Goal: Understand process/instructions: Learn how to perform a task or action

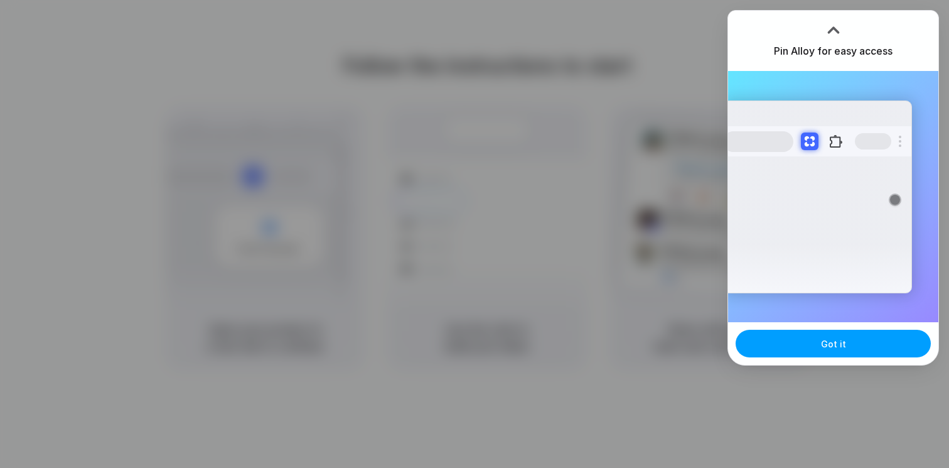
click at [832, 338] on span "Got it" at bounding box center [833, 343] width 25 height 13
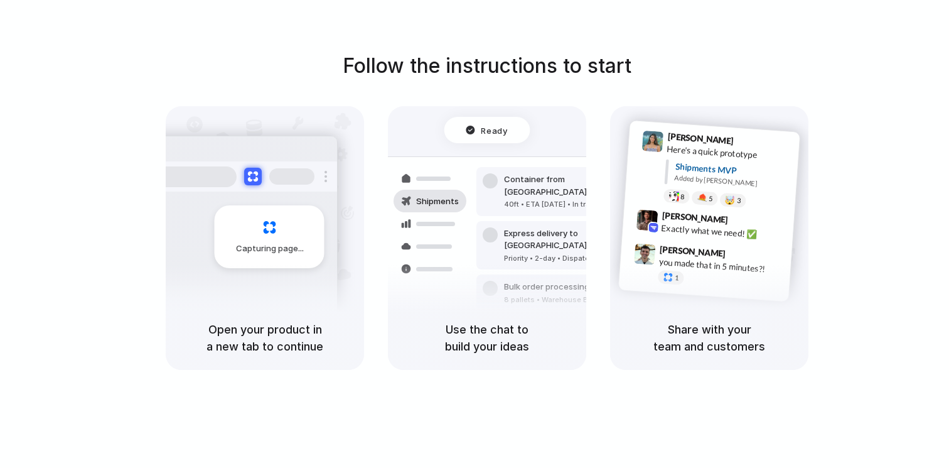
click at [274, 240] on div "Capturing page" at bounding box center [270, 236] width 110 height 63
click at [492, 281] on div at bounding box center [490, 288] width 15 height 15
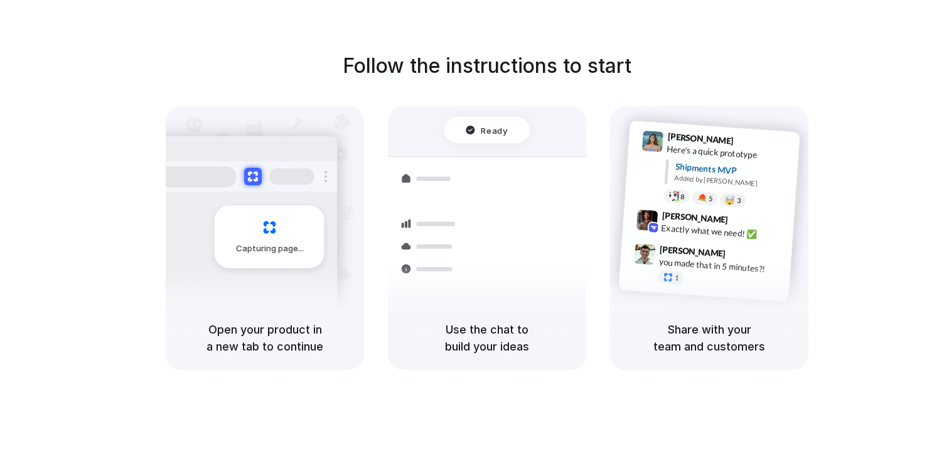
click at [492, 405] on div "Follow the instructions to start Capturing page Open your product in a new tab …" at bounding box center [487, 246] width 974 height 493
click at [471, 286] on div "Container from [GEOGRAPHIC_DATA] 40ft • ETA [DATE] • In transit Express deliver…" at bounding box center [532, 245] width 133 height 176
click at [657, 227] on div at bounding box center [653, 228] width 12 height 12
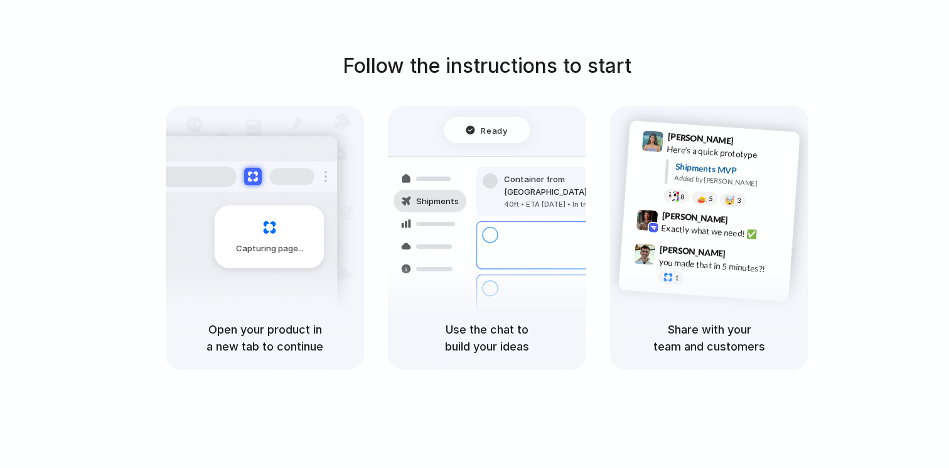
click at [475, 234] on div at bounding box center [475, 234] width 0 height 0
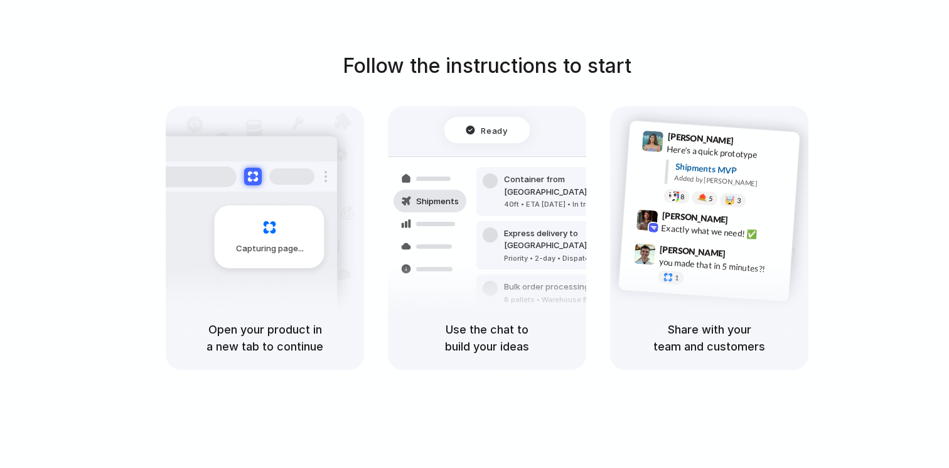
click at [475, 234] on div at bounding box center [475, 234] width 0 height 0
